Goal: Task Accomplishment & Management: Use online tool/utility

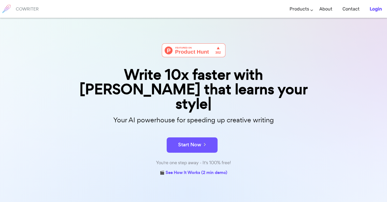
click at [381, 8] on b "Login" at bounding box center [376, 9] width 12 height 6
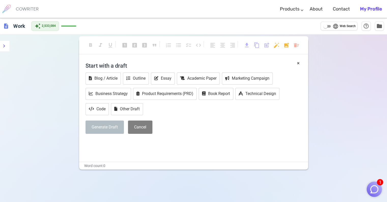
click at [373, 187] on img "button" at bounding box center [375, 189] width 10 height 10
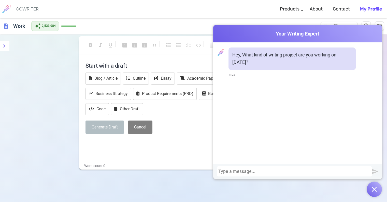
click at [334, 170] on div at bounding box center [295, 170] width 152 height 5
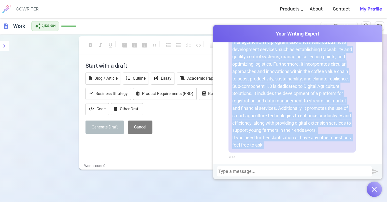
scroll to position [1027, 0]
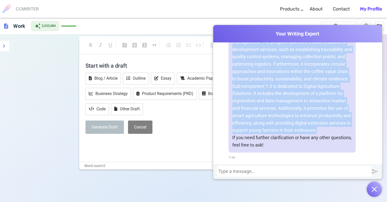
drag, startPoint x: 232, startPoint y: 70, endPoint x: 331, endPoint y: 128, distance: 115.7
copy div "The Youth Empowerment in Coffee Business initiative is meticulously crafted to …"
click at [321, 67] on p "Sub-component 1.2 focuses on the enhancement of Youth Agribusiness Incubation C…" at bounding box center [293, 38] width 120 height 88
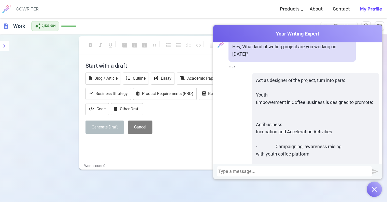
scroll to position [0, 0]
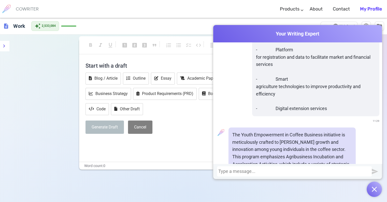
scroll to position [363, 0]
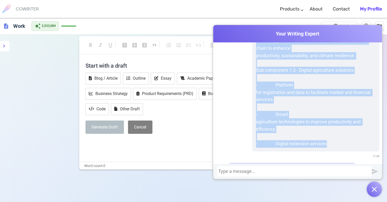
drag, startPoint x: 253, startPoint y: 125, endPoint x: 320, endPoint y: 118, distance: 68.1
copy div "Loremipsumdo Sitametcon adi Elitseddoeiu Temporinci - Utlaboreetd, magnaaliq en…"
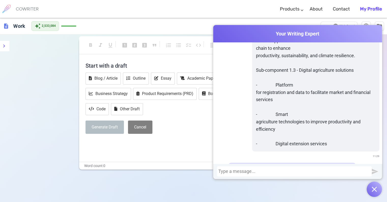
click at [241, 172] on div at bounding box center [295, 170] width 152 height 5
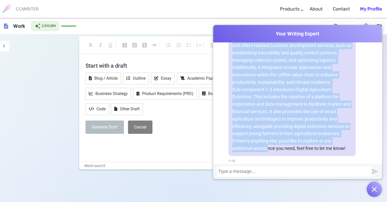
scroll to position [1733, 0]
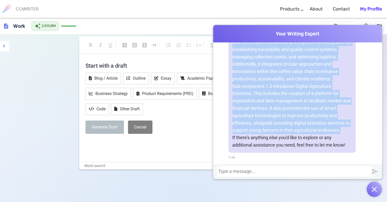
drag, startPoint x: 230, startPoint y: 127, endPoint x: 347, endPoint y: 129, distance: 116.7
click at [347, 129] on div "Sub-component 1.1 focuses on Agribusiness Incubation and Acceleration Activitie…" at bounding box center [292, 9] width 127 height 286
copy div "Sub-component 1.1 focuses on Agribusiness Incubation and Acceleration Activitie…"
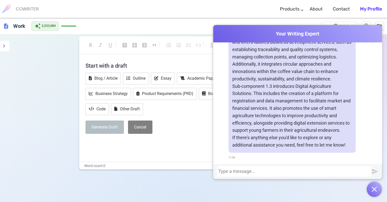
click at [250, 171] on div at bounding box center [295, 170] width 152 height 5
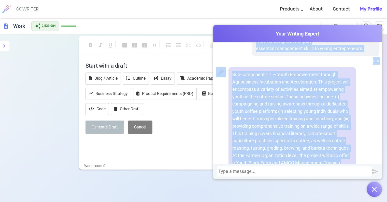
scroll to position [1976, 0]
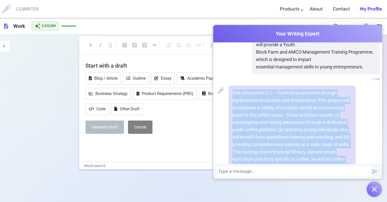
drag, startPoint x: 296, startPoint y: 129, endPoint x: 238, endPoint y: 103, distance: 63.6
click at [233, 101] on p "Sub-component 1.1 – Youth Empowerment through Agribusiness Incubation and Accel…" at bounding box center [293, 144] width 120 height 110
copy p "ub-component 1.1 – Youth Empowerment through Agribusiness Incubation and Accele…"
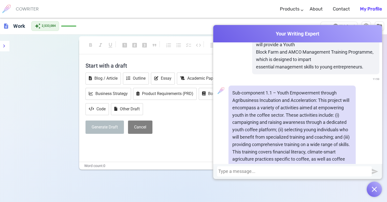
click at [233, 98] on p "Sub-component 1.1 – Youth Empowerment through Agribusiness Incubation and Accel…" at bounding box center [293, 144] width 120 height 110
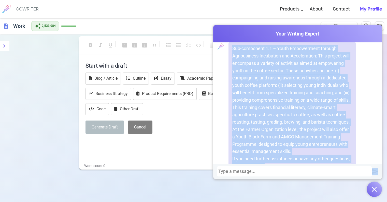
scroll to position [2049, 0]
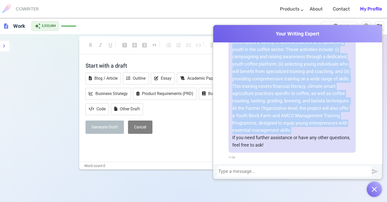
drag, startPoint x: 231, startPoint y: 98, endPoint x: 321, endPoint y: 132, distance: 95.5
click at [321, 132] on p "Sub-component 1.1 – Youth Empowerment through Agribusiness Incubation and Accel…" at bounding box center [293, 79] width 120 height 110
copy p "Sub-component 1.1 – Youth Empowerment through Agribusiness Incubation and Accel…"
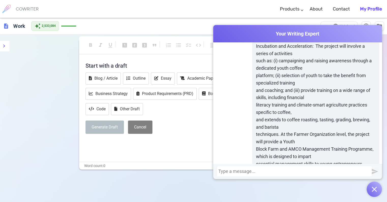
scroll to position [1837, 0]
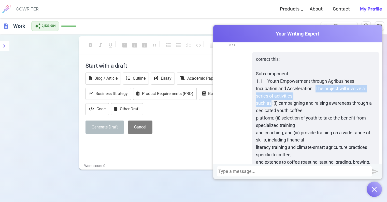
drag, startPoint x: 314, startPoint y: 95, endPoint x: 267, endPoint y: 110, distance: 48.5
click at [267, 110] on p "Sub-component 1.1 – Youth Empowerment through Agribusiness Incubation and Accel…" at bounding box center [316, 139] width 120 height 139
copy p "The project will involve a series of activities such as"
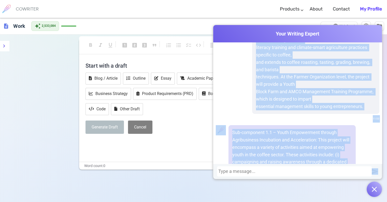
scroll to position [1991, 0]
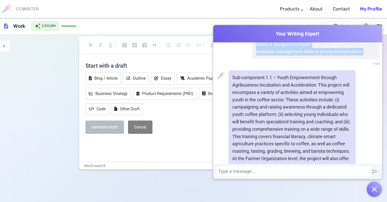
drag, startPoint x: 253, startPoint y: 82, endPoint x: 302, endPoint y: 59, distance: 53.9
copy p "Sub-component 1.1 – Youth Empowerment through Agribusiness Incubation and Accel…"
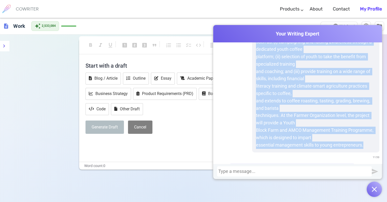
scroll to position [1906, 0]
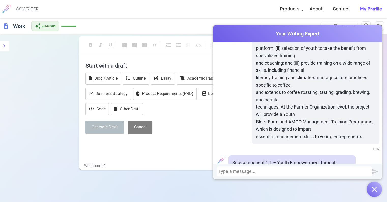
click at [237, 169] on div at bounding box center [295, 170] width 152 height 5
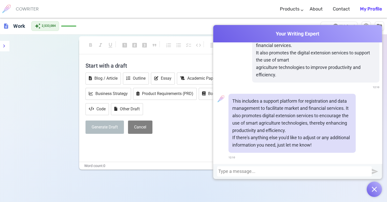
scroll to position [2204, 0]
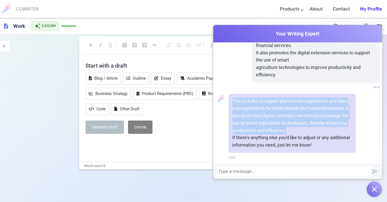
drag, startPoint x: 232, startPoint y: 100, endPoint x: 346, endPoint y: 129, distance: 117.8
click at [346, 129] on p "This includes a support platform for registration and data management to facili…" at bounding box center [293, 115] width 120 height 37
copy p "This includes a support platform for registration and data management to facili…"
